Goal: Information Seeking & Learning: Check status

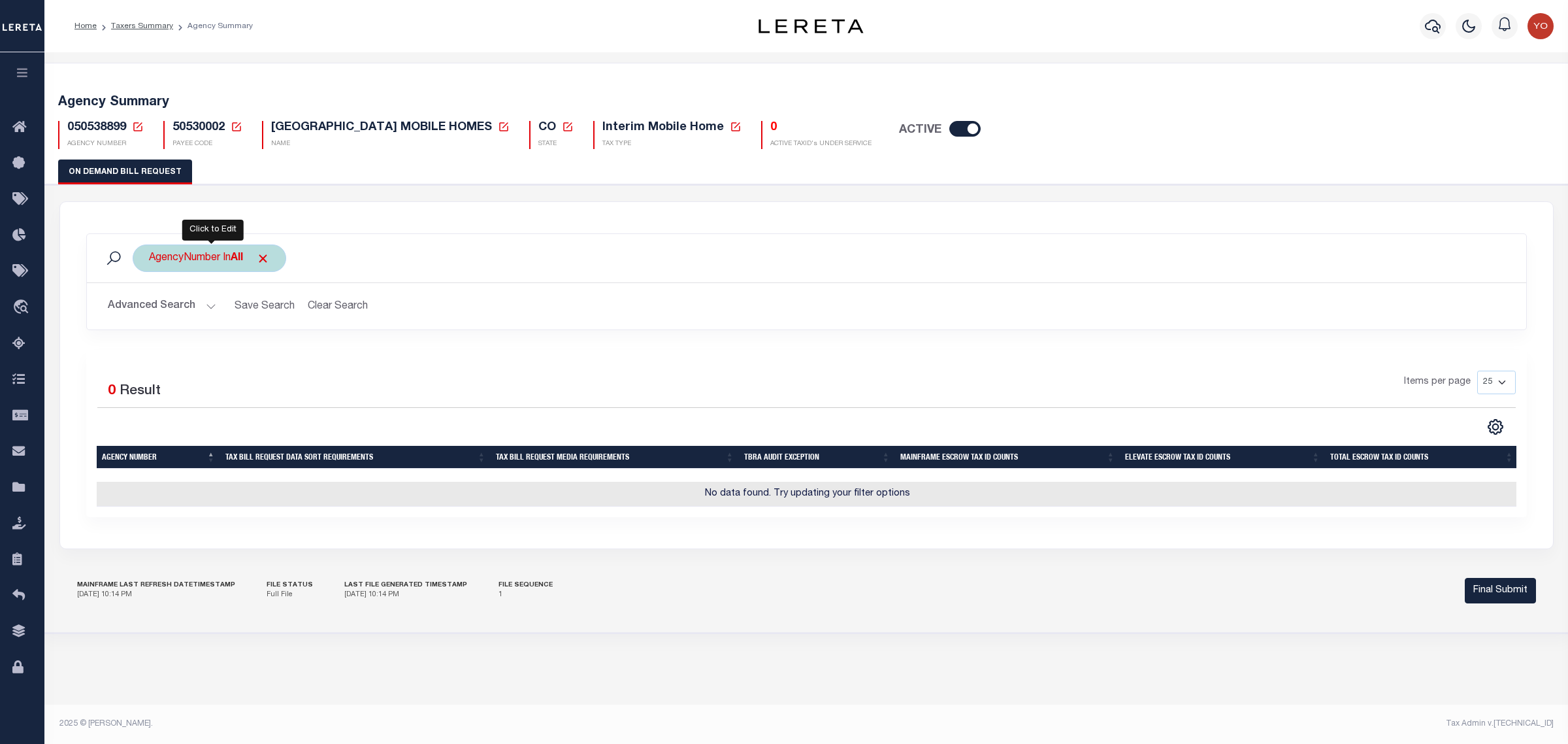
click at [233, 258] on div "AgencyNumber In All" at bounding box center [209, 259] width 154 height 28
click at [221, 280] on ul "× All" at bounding box center [246, 284] width 191 height 17
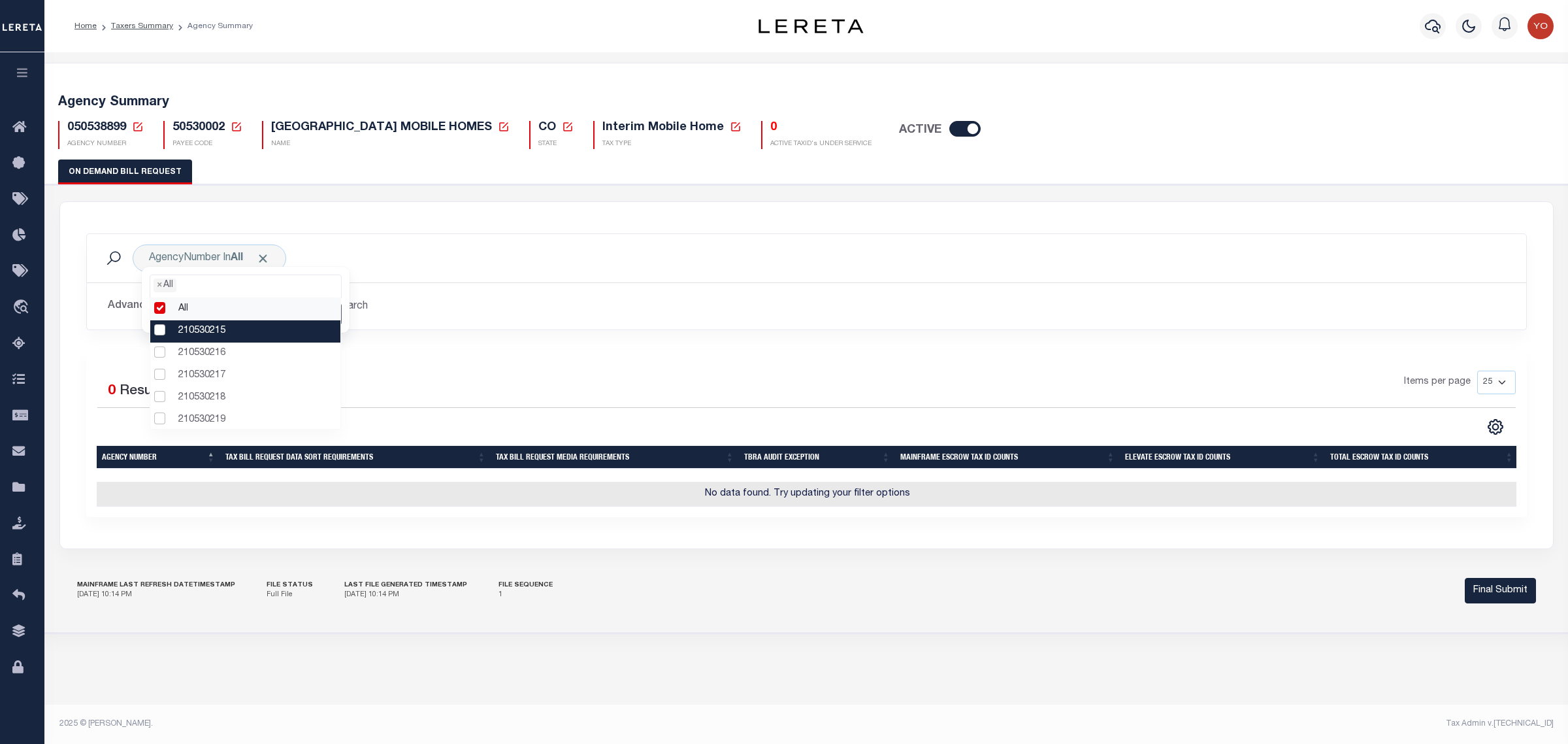
click at [163, 332] on li "210530215" at bounding box center [246, 332] width 191 height 23
click at [164, 348] on li "210530216" at bounding box center [246, 353] width 191 height 23
click at [161, 352] on li "210530216" at bounding box center [246, 353] width 191 height 23
click at [161, 333] on li "210530215" at bounding box center [246, 332] width 191 height 23
click at [162, 312] on li "All" at bounding box center [246, 309] width 191 height 23
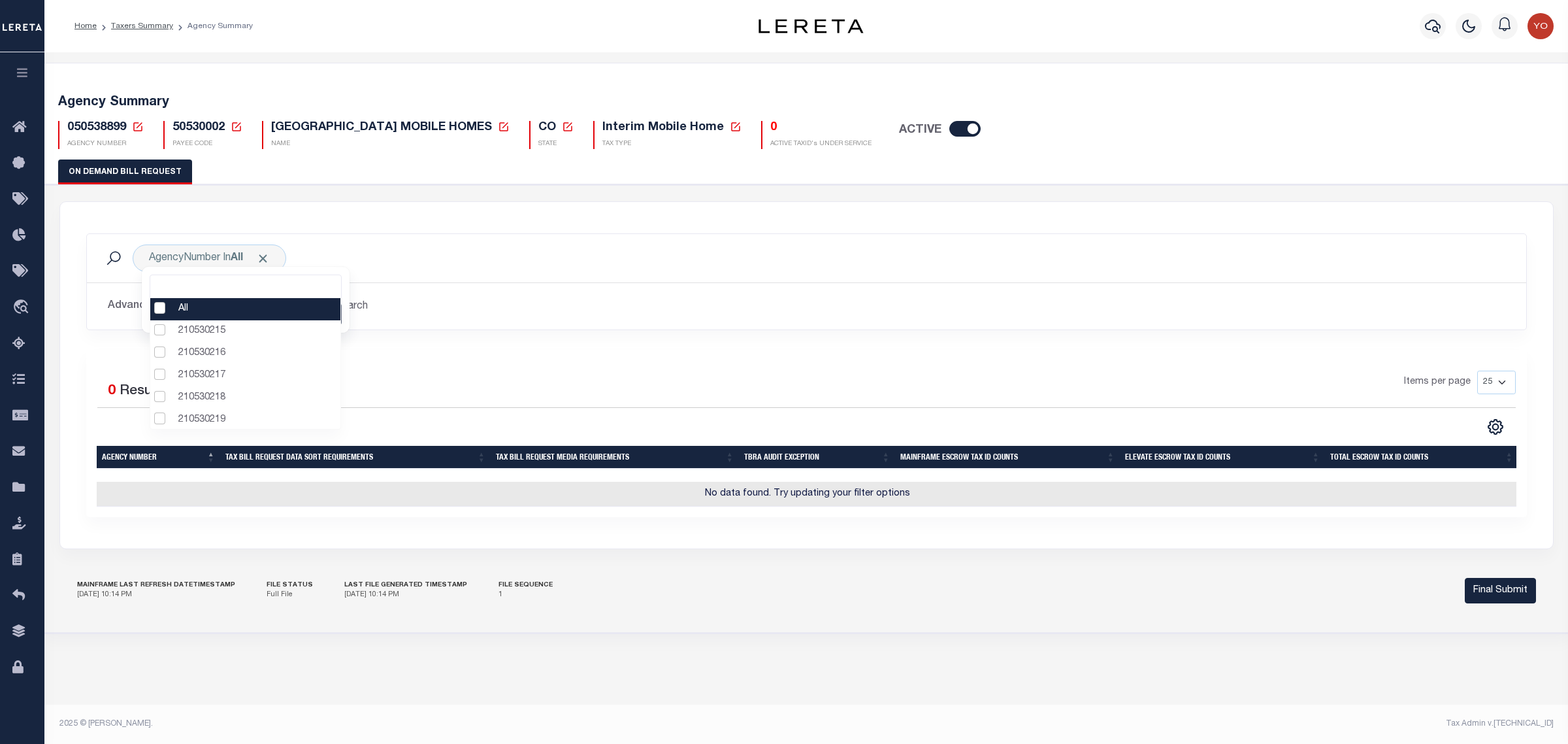
click at [159, 311] on li "All" at bounding box center [246, 309] width 191 height 23
select select "0"
click at [562, 256] on div "AgencyNumber In All All 210530215 210530216 210530217 210530218 210530219 21053…" at bounding box center [807, 259] width 1419 height 28
click at [207, 308] on button "Advanced Search" at bounding box center [161, 306] width 109 height 25
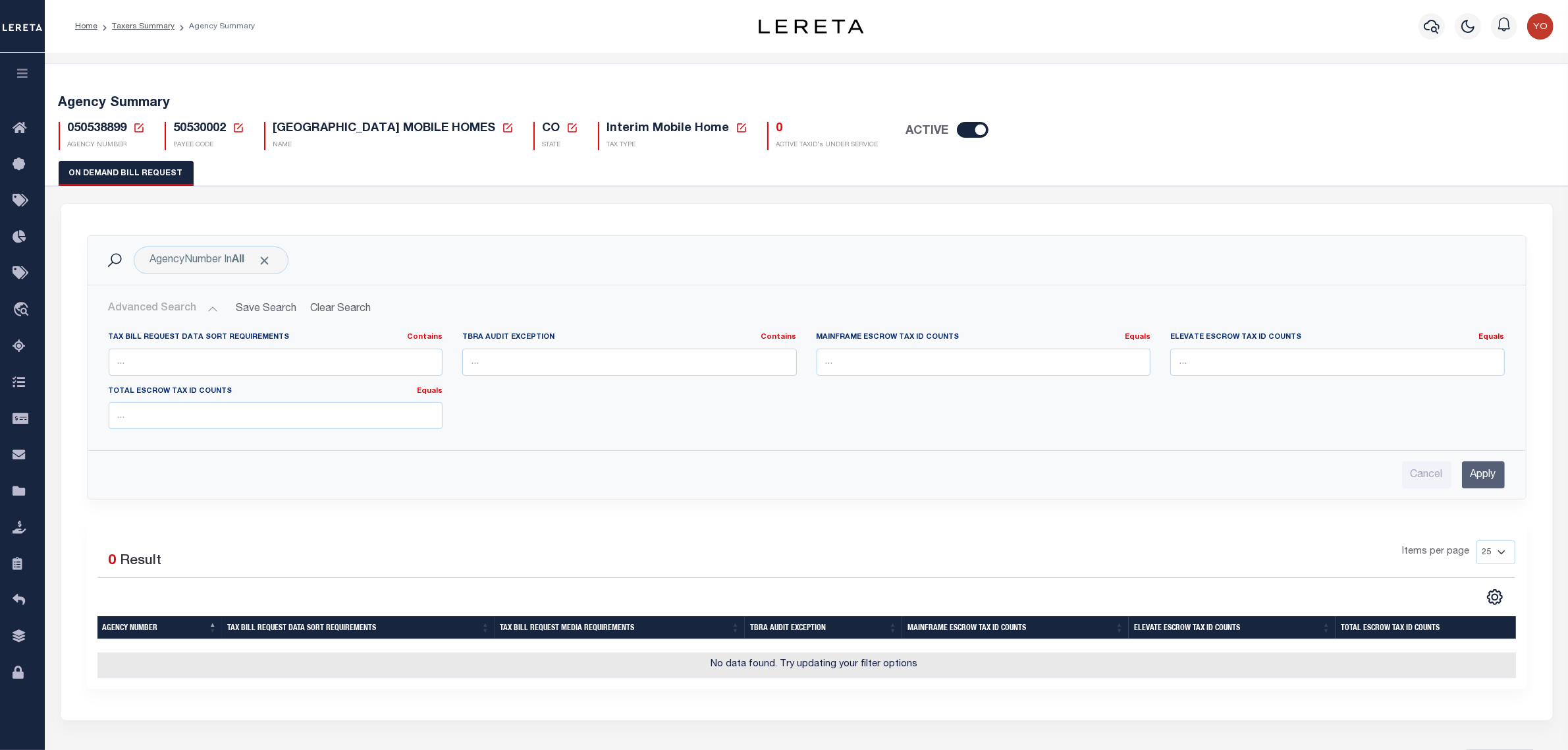
click at [208, 311] on button "Advanced Search" at bounding box center [163, 308] width 109 height 25
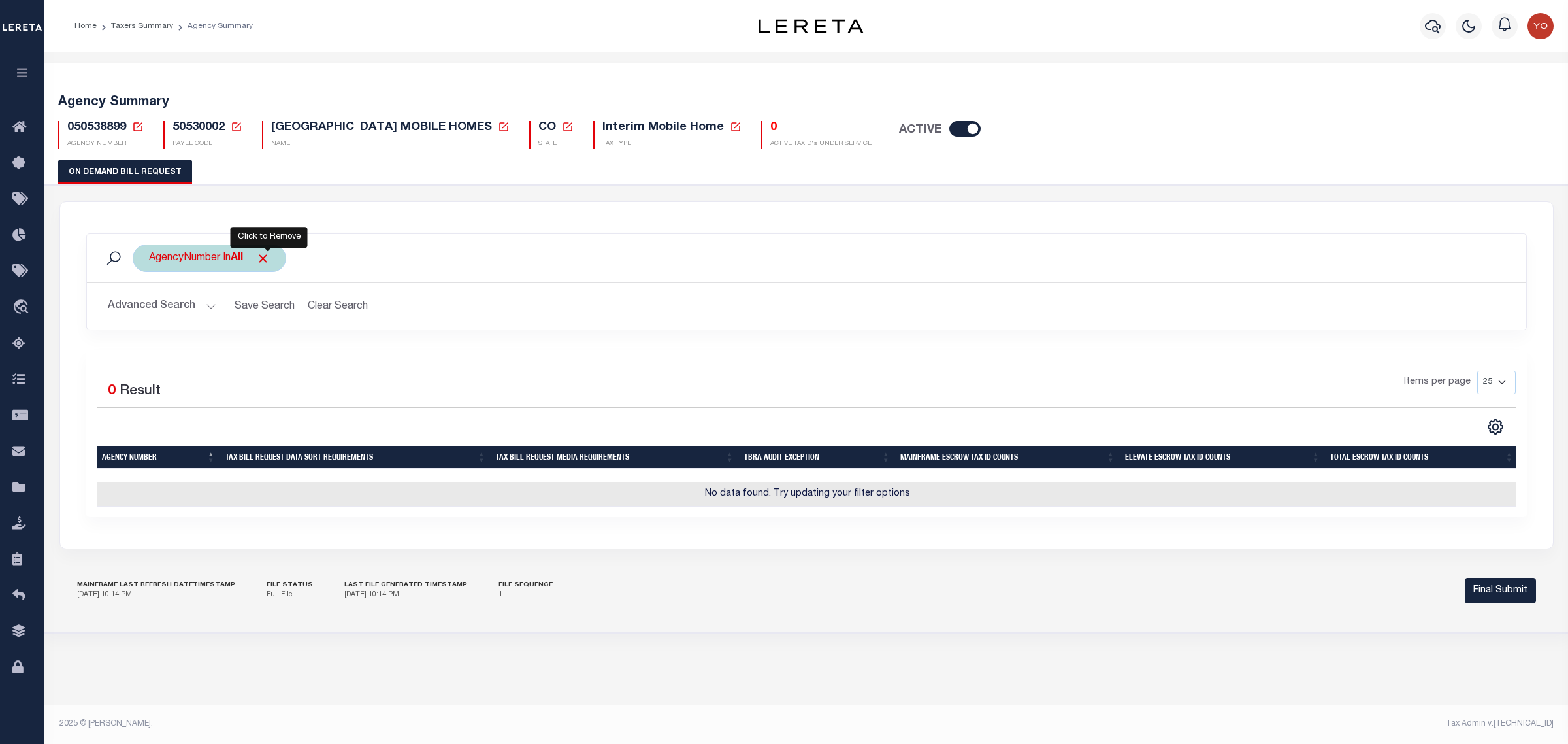
click at [270, 260] on span "Click to Remove" at bounding box center [263, 259] width 14 height 14
click at [204, 260] on div "Agency Number" at bounding box center [186, 259] width 107 height 28
click at [207, 288] on ul at bounding box center [246, 284] width 191 height 17
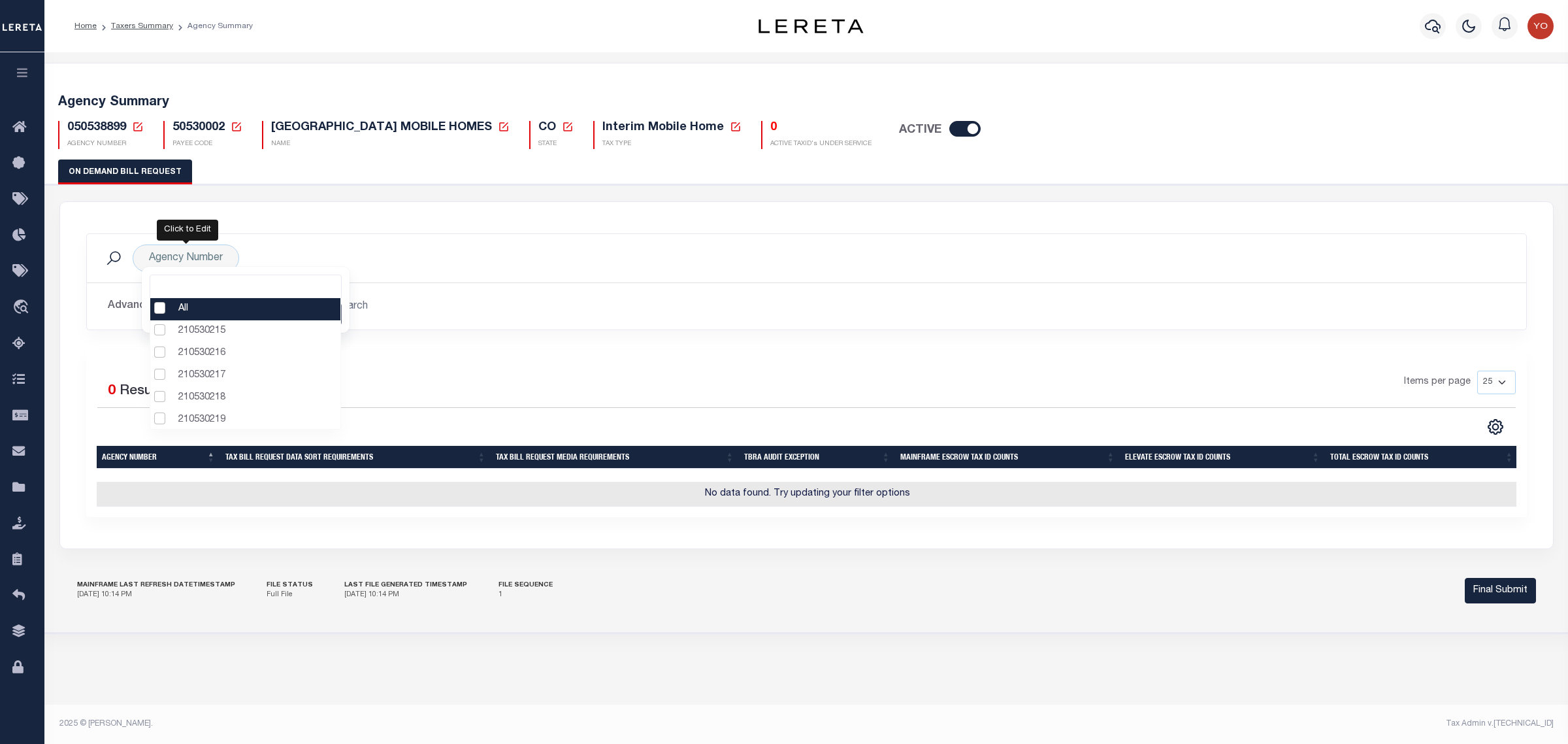
click at [160, 309] on li "All" at bounding box center [246, 309] width 191 height 23
select select "0"
click at [282, 250] on div "Agency Number All 210530215 210530216 210530217 210530218 210530219 210530220 2…" at bounding box center [807, 259] width 1419 height 28
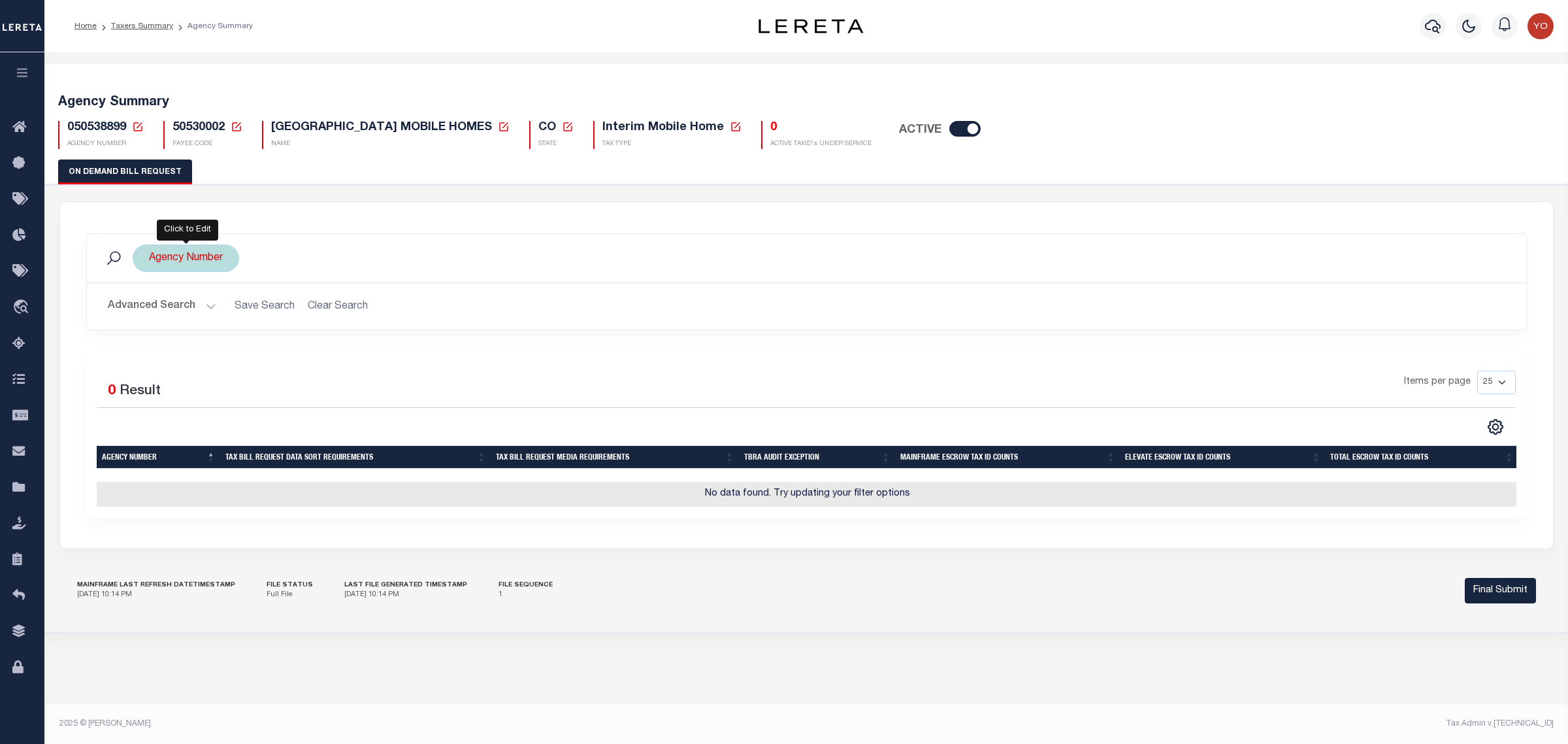
click at [193, 256] on div "Agency Number All 210530215 210530216 210530217 210530218 210530219 210530220 2…" at bounding box center [186, 259] width 107 height 28
click at [181, 285] on ul at bounding box center [246, 284] width 191 height 17
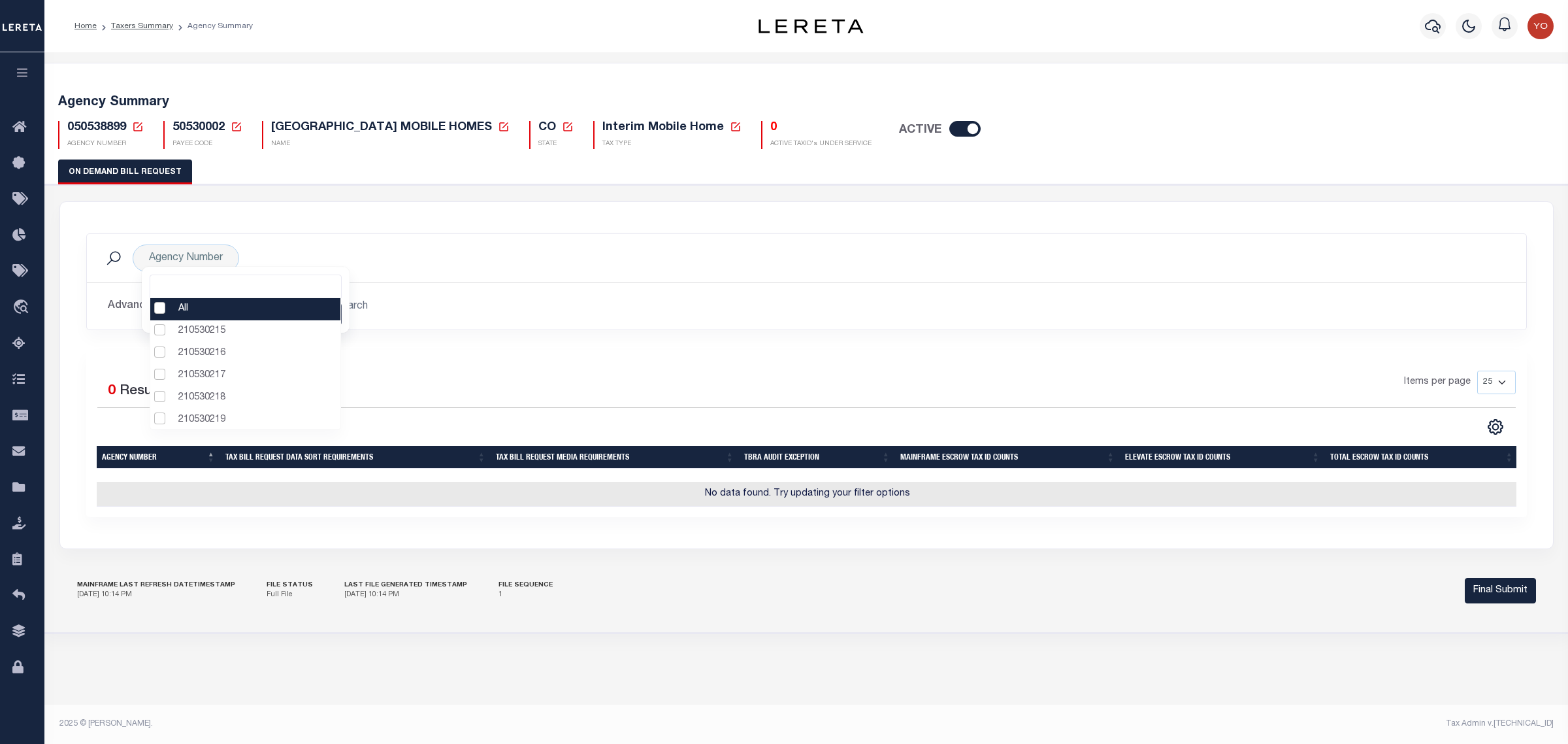
click at [164, 307] on li "All" at bounding box center [246, 309] width 191 height 23
select select "0"
click at [158, 312] on li "All" at bounding box center [246, 309] width 191 height 23
click at [160, 332] on li "210530215" at bounding box center [246, 332] width 191 height 23
select select "210530215"
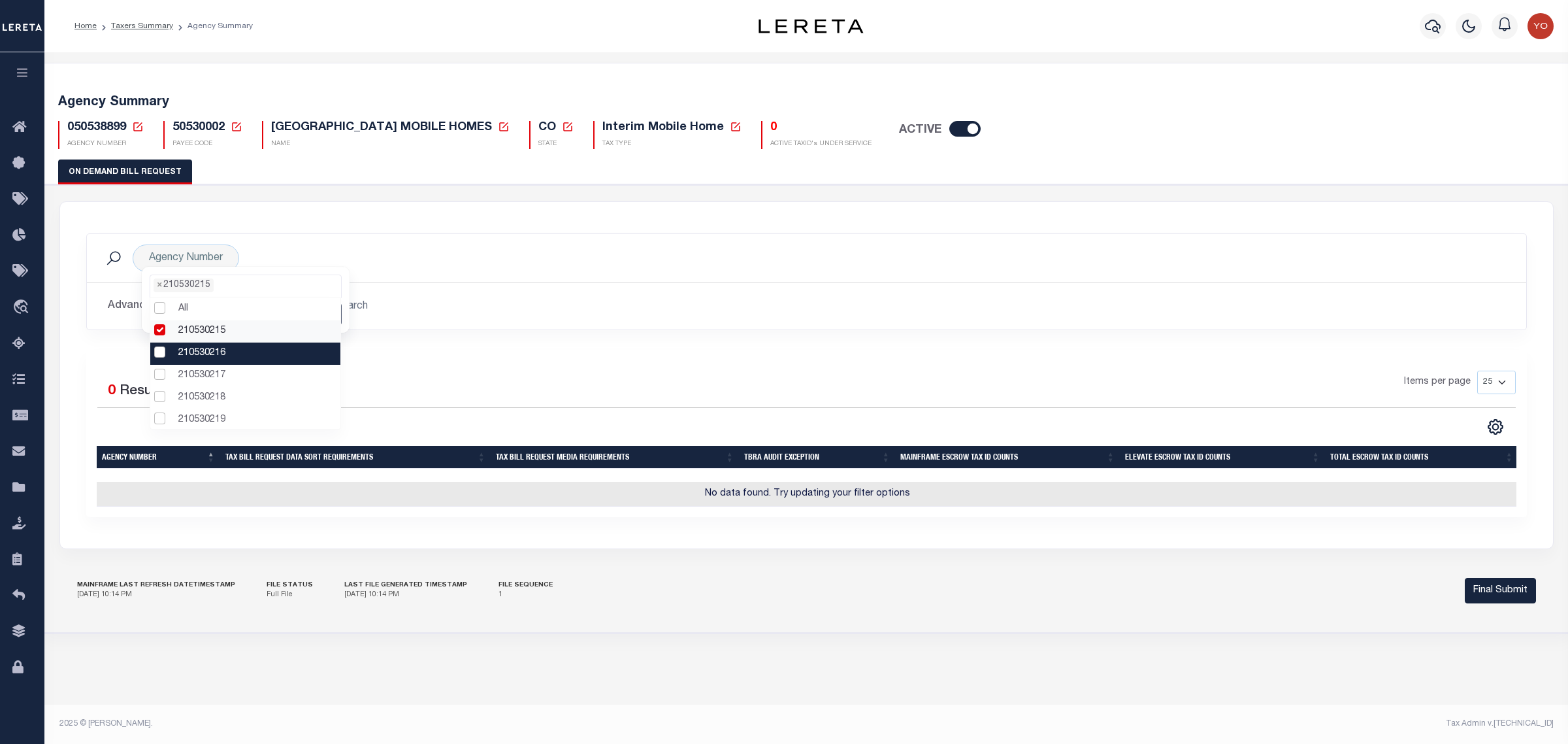
click at [159, 352] on li "210530216" at bounding box center [246, 353] width 191 height 23
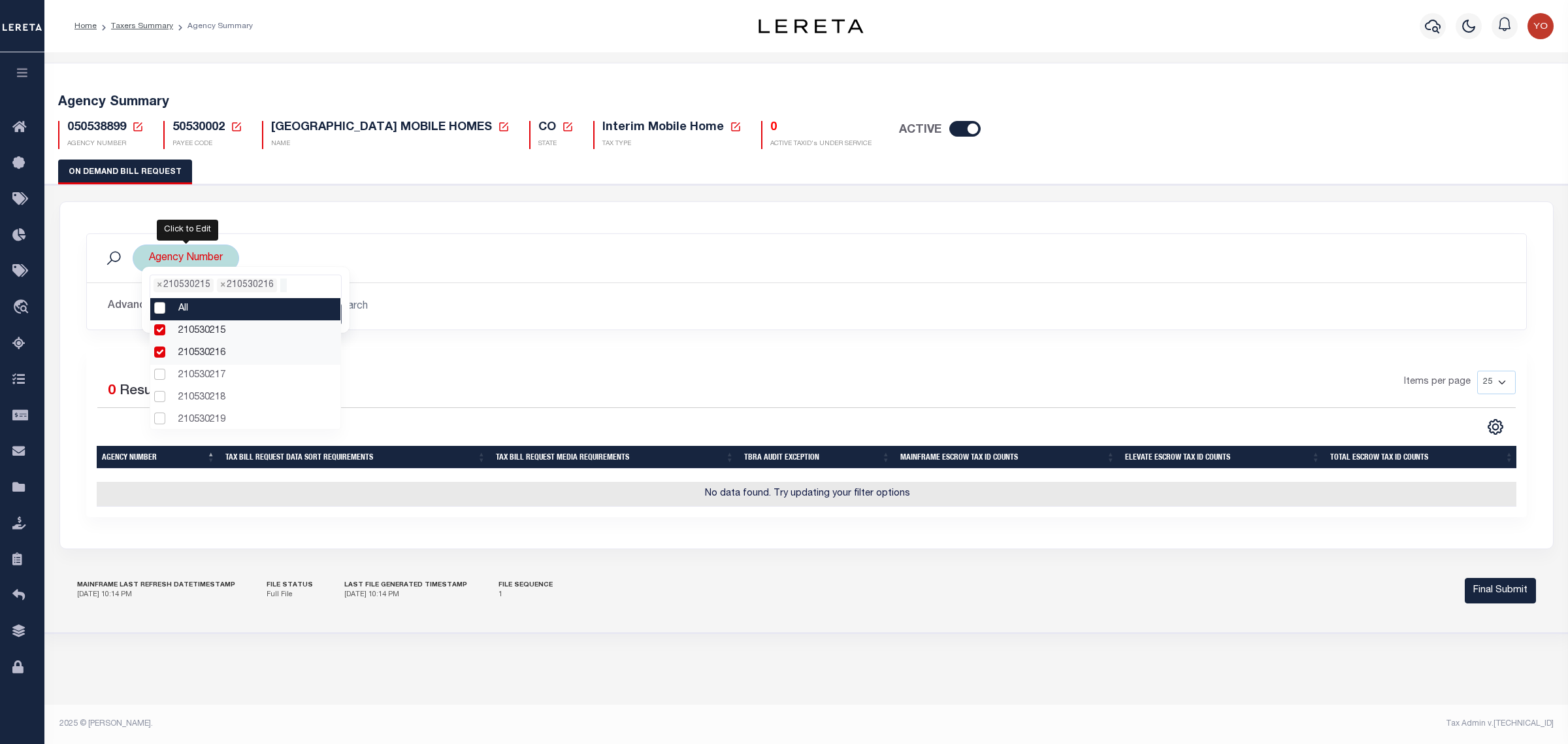
click at [299, 286] on ul "× 210530215 × 210530216" at bounding box center [246, 284] width 191 height 17
click at [324, 313] on input "Apply" at bounding box center [322, 313] width 38 height 22
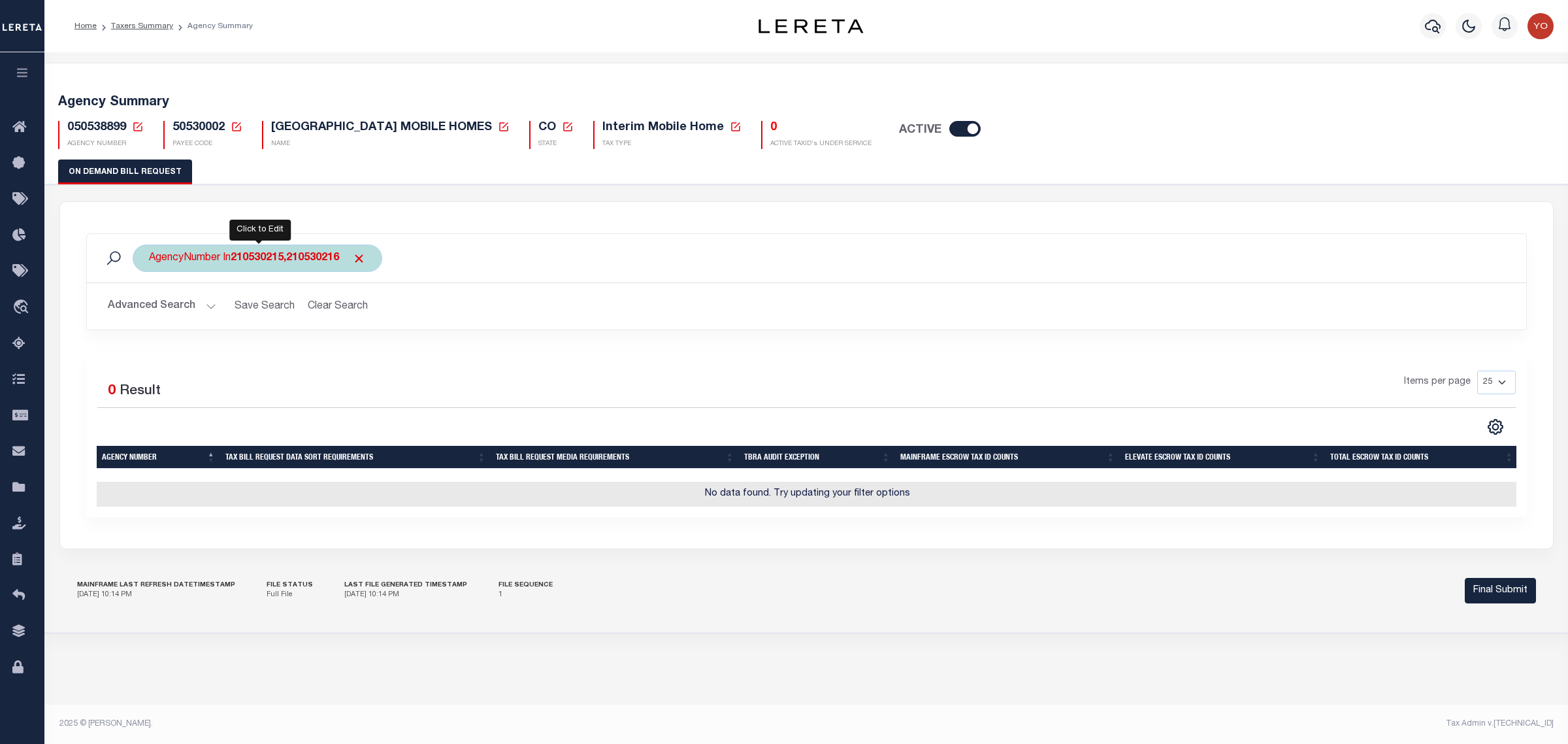
click at [279, 258] on b "210530215,210530216" at bounding box center [285, 258] width 109 height 10
select select "210530215"
click at [273, 312] on input "Cancel" at bounding box center [271, 313] width 43 height 22
click at [364, 260] on span "Click to Remove" at bounding box center [359, 259] width 14 height 14
